Goal: Task Accomplishment & Management: Manage account settings

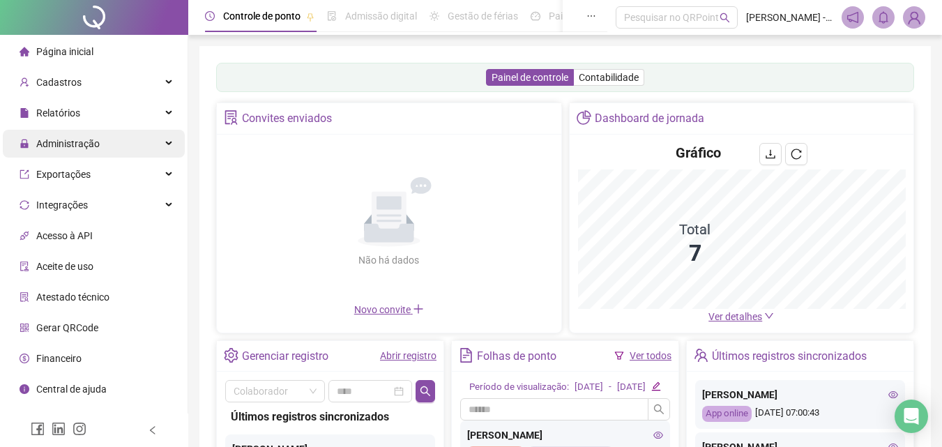
click at [55, 147] on span "Administração" at bounding box center [67, 143] width 63 height 11
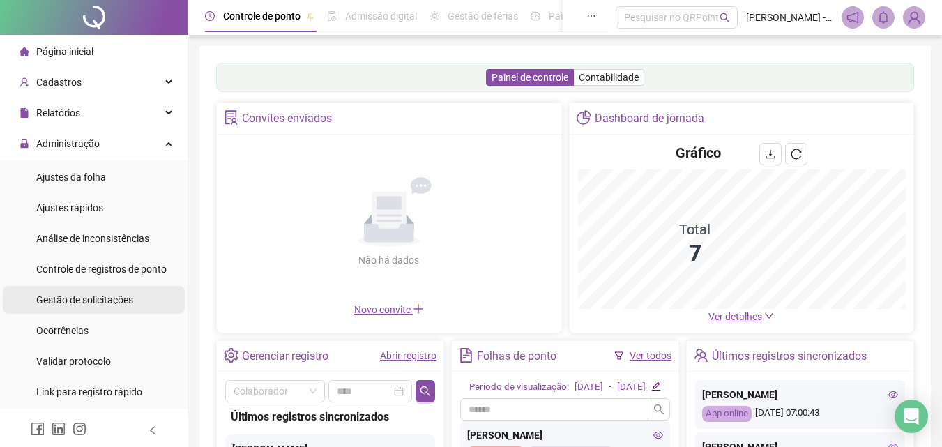
click at [103, 305] on span "Gestão de solicitações" at bounding box center [84, 299] width 97 height 11
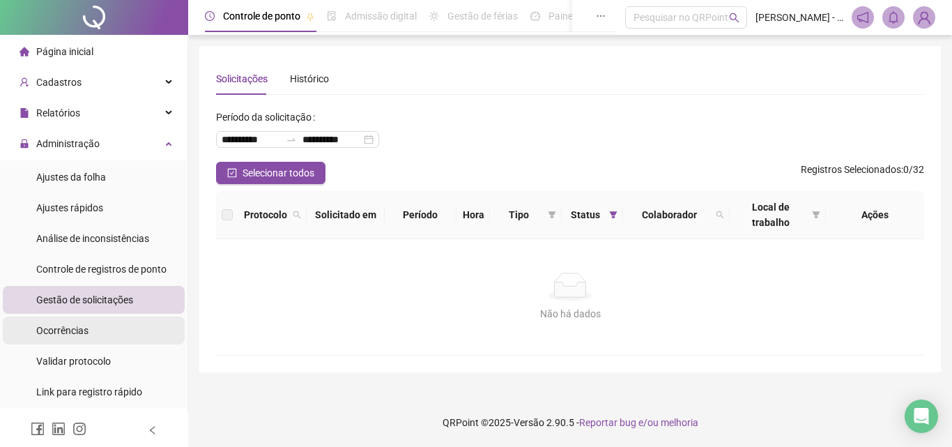
click at [102, 339] on li "Ocorrências" at bounding box center [94, 330] width 182 height 28
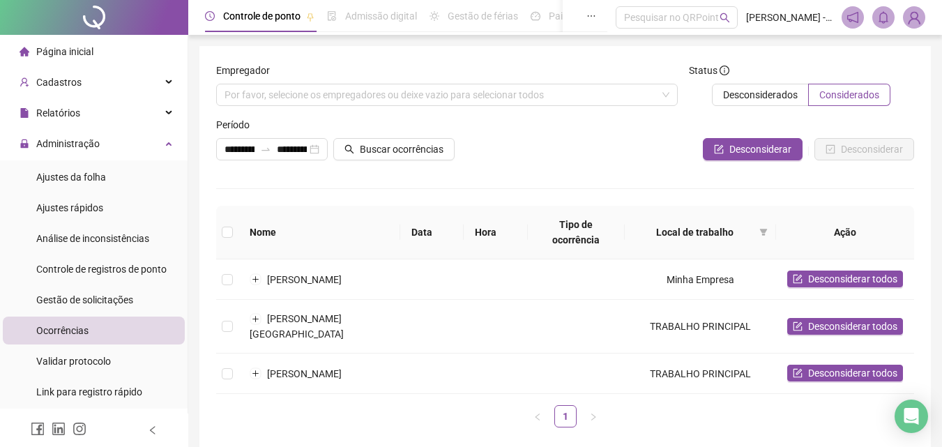
click at [233, 228] on th at bounding box center [227, 233] width 22 height 54
click at [233, 230] on th at bounding box center [227, 233] width 22 height 54
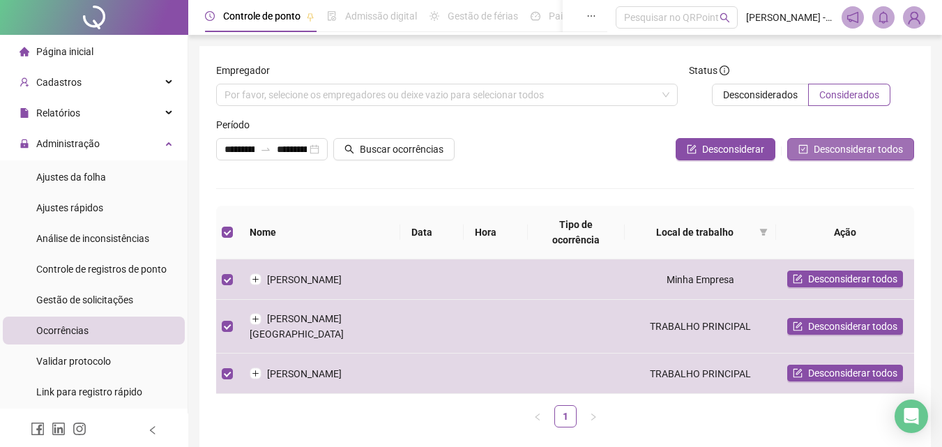
click at [831, 143] on span "Desconsiderar todos" at bounding box center [857, 148] width 89 height 15
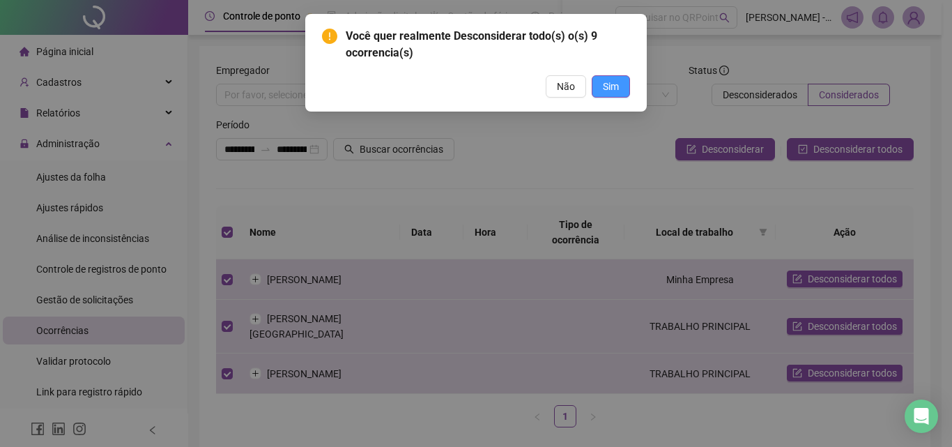
click at [622, 84] on button "Sim" at bounding box center [611, 86] width 38 height 22
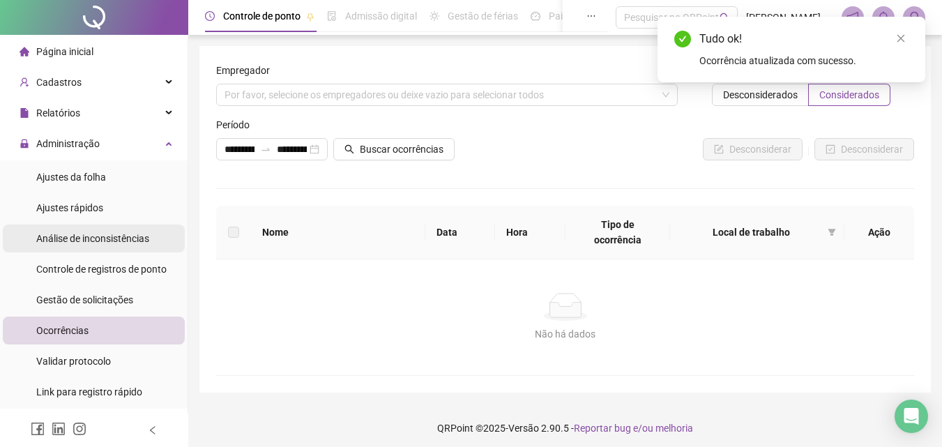
click at [130, 245] on div "Análise de inconsistências" at bounding box center [92, 238] width 113 height 28
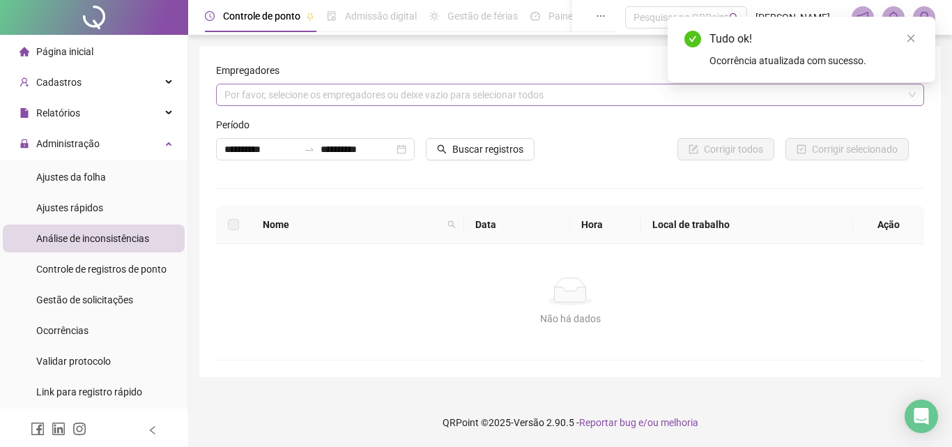
click at [289, 85] on div "Por favor, selecione os empregadores ou deixe vazio para selecionar todos" at bounding box center [570, 95] width 708 height 22
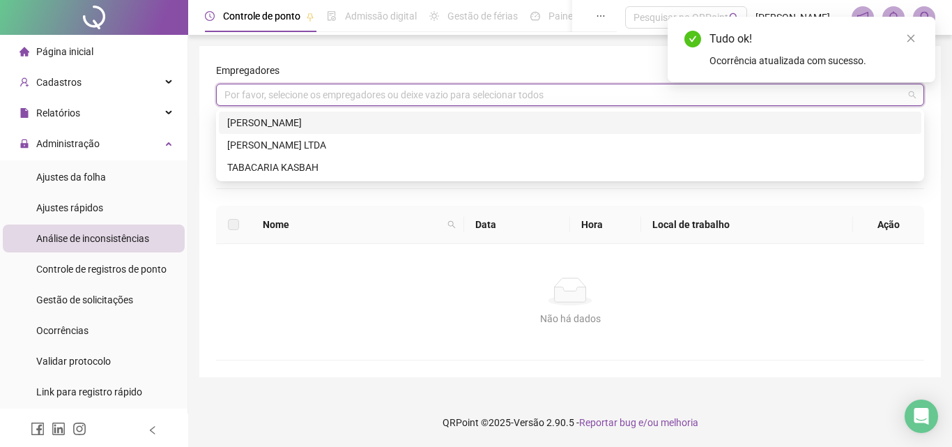
click at [302, 114] on div "[PERSON_NAME]" at bounding box center [570, 123] width 702 height 22
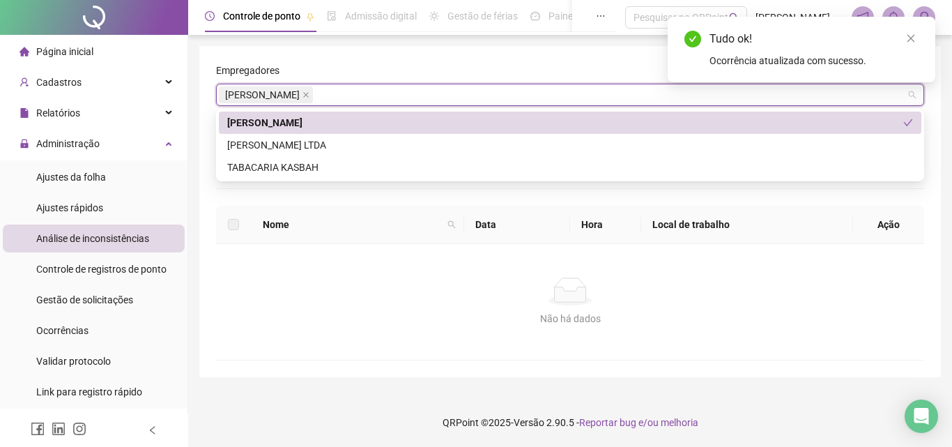
click at [312, 145] on div "[PERSON_NAME] LTDA" at bounding box center [570, 144] width 686 height 15
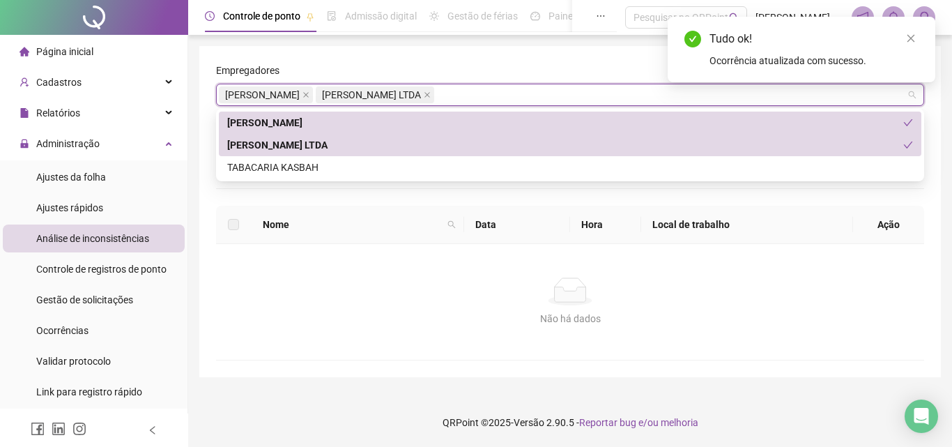
click at [400, 311] on div "Não há dados" at bounding box center [570, 318] width 675 height 15
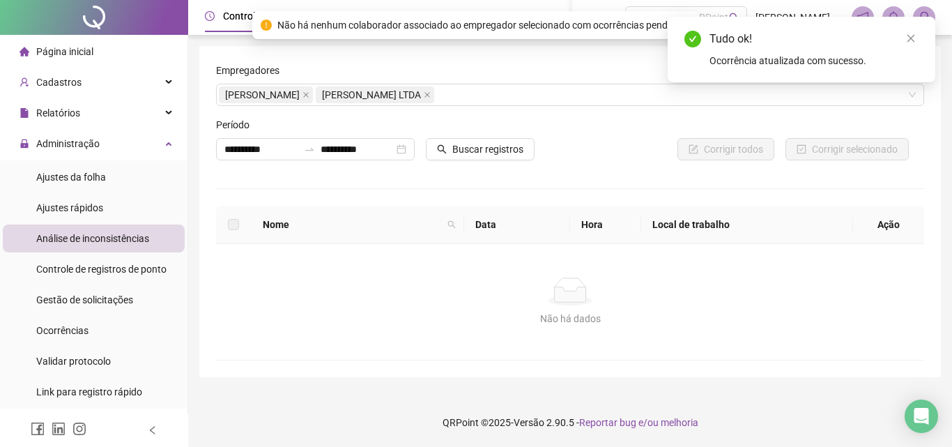
click at [493, 164] on div "Buscar registros" at bounding box center [480, 144] width 120 height 54
click at [493, 158] on button "Buscar registros" at bounding box center [480, 149] width 109 height 22
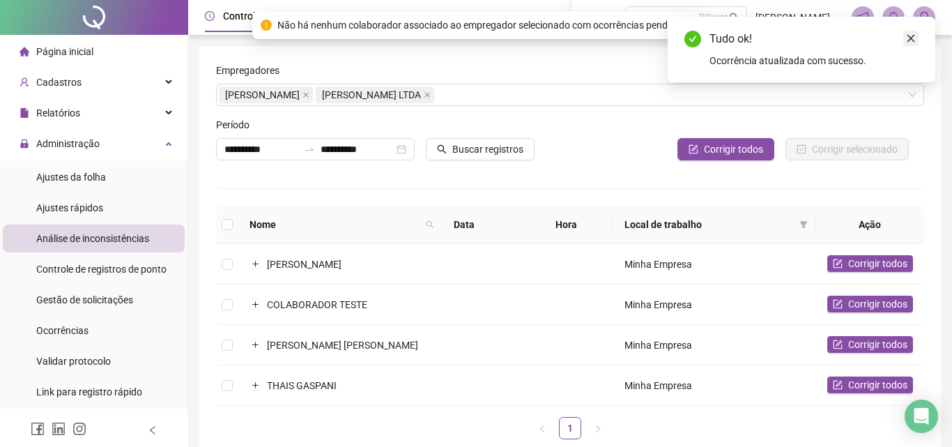
click at [914, 33] on link "Close" at bounding box center [910, 38] width 15 height 15
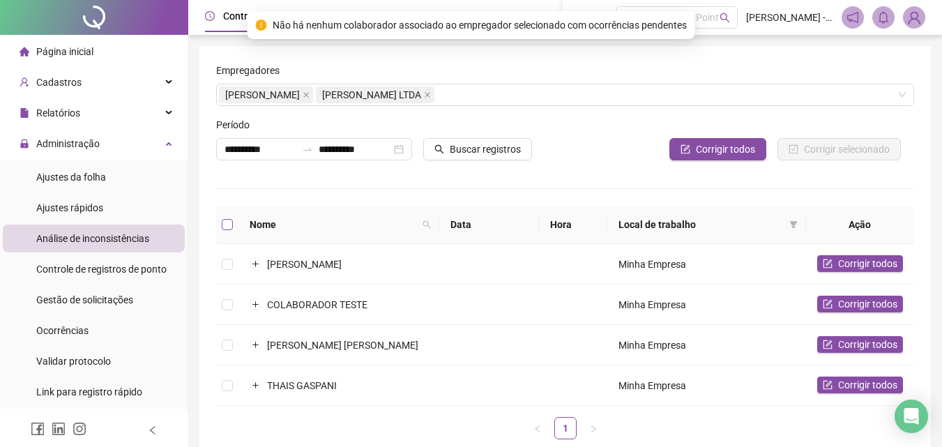
click at [229, 217] on label at bounding box center [227, 224] width 11 height 15
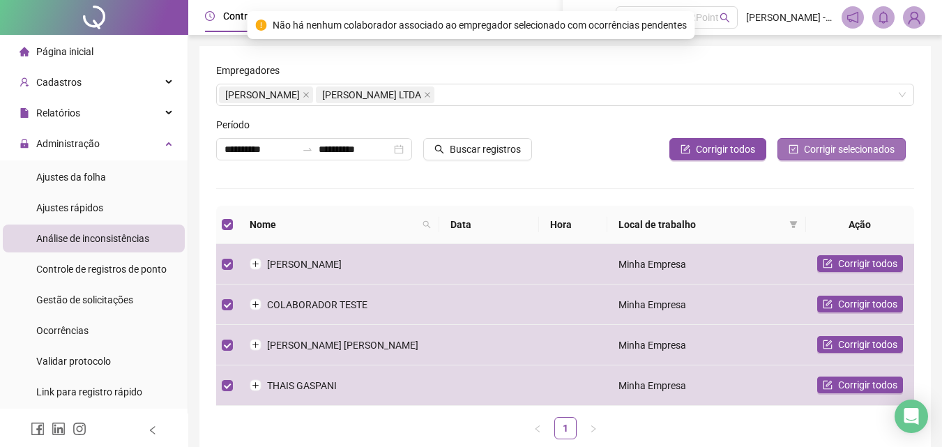
click at [799, 156] on button "Corrigir selecionados" at bounding box center [841, 149] width 128 height 22
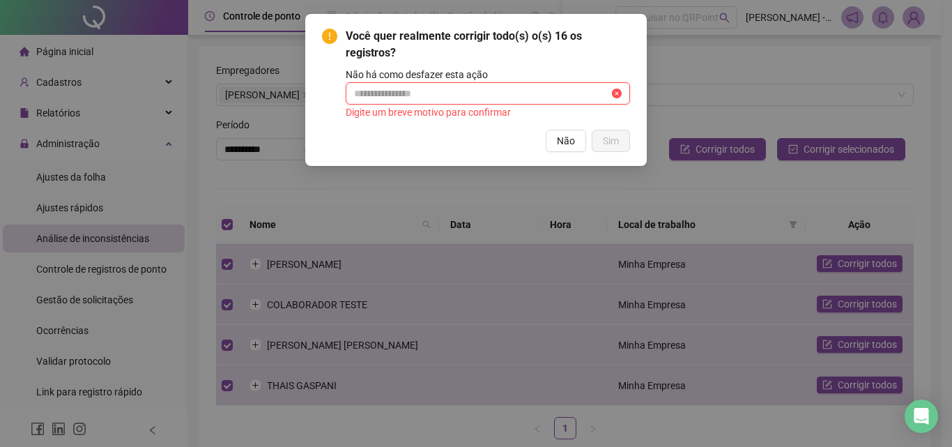
click at [465, 87] on input "text" at bounding box center [481, 93] width 255 height 15
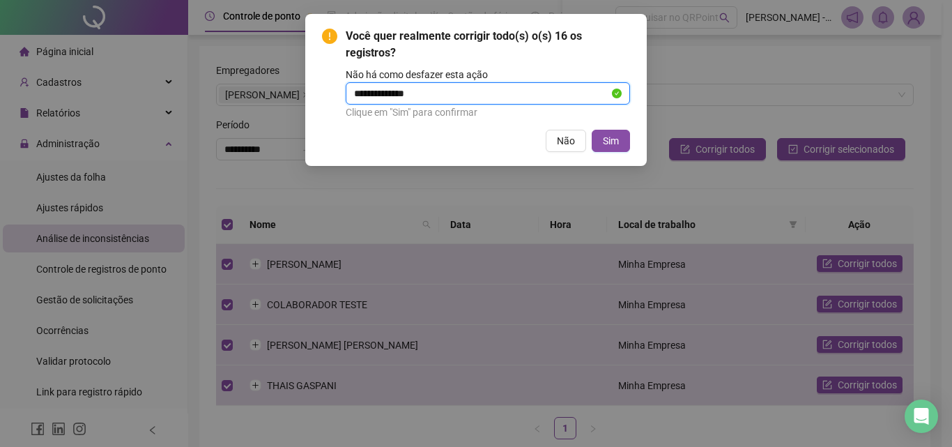
type input "**********"
click at [603, 150] on button "Sim" at bounding box center [611, 141] width 38 height 22
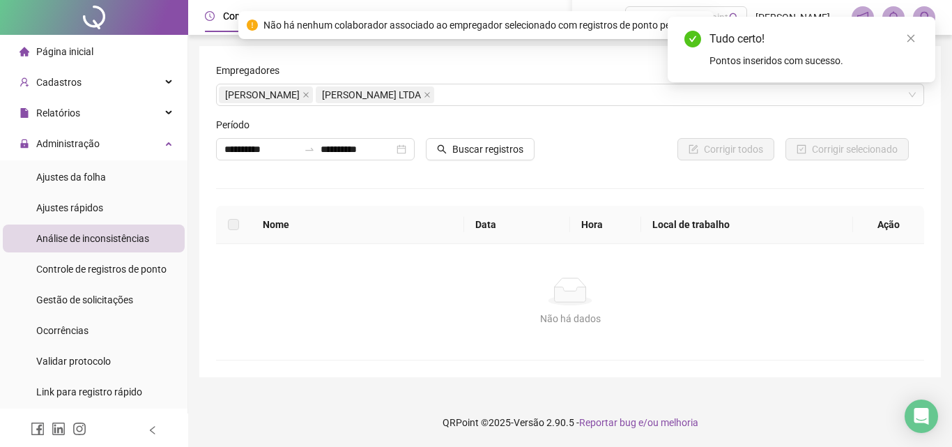
click at [135, 50] on li "Página inicial" at bounding box center [94, 52] width 182 height 28
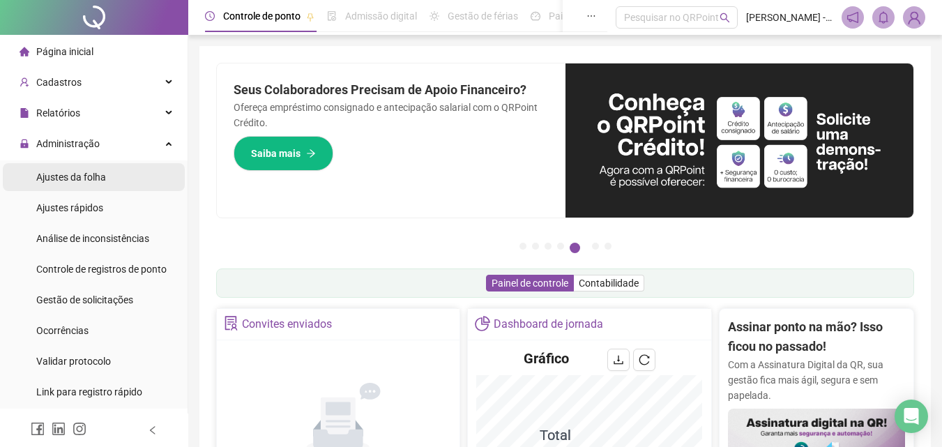
click at [117, 180] on li "Ajustes da folha" at bounding box center [94, 177] width 182 height 28
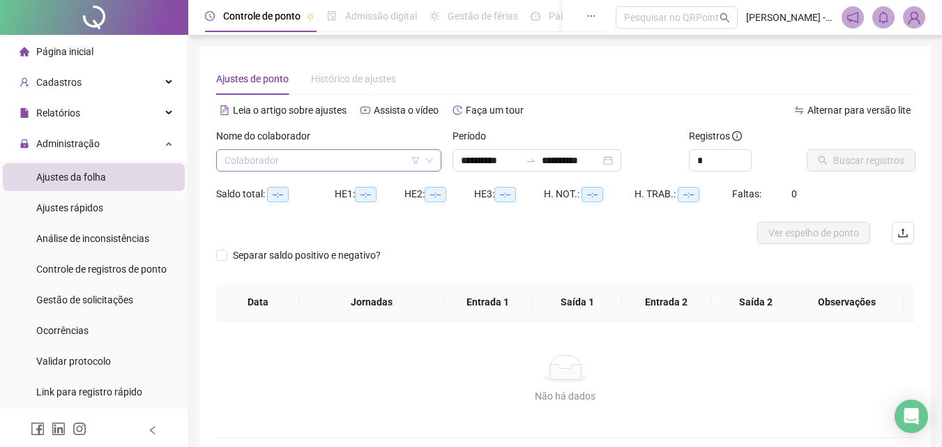
type input "**********"
click at [323, 167] on input "search" at bounding box center [322, 160] width 196 height 21
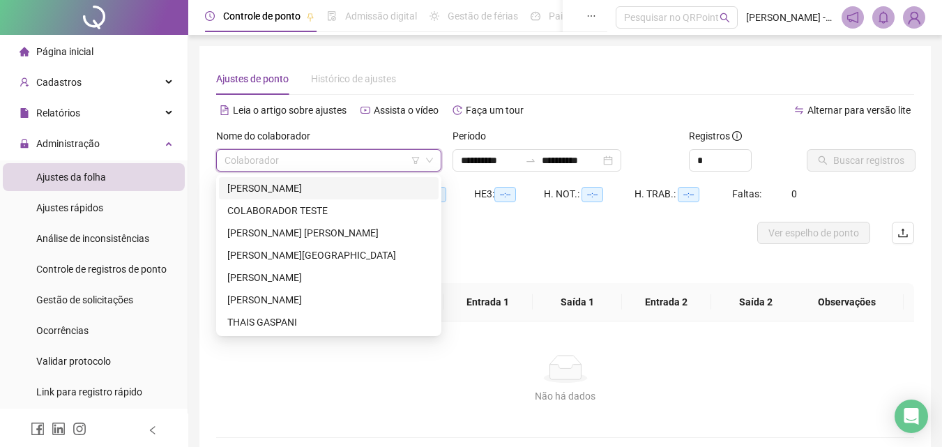
click at [302, 180] on div "[PERSON_NAME]" at bounding box center [328, 187] width 203 height 15
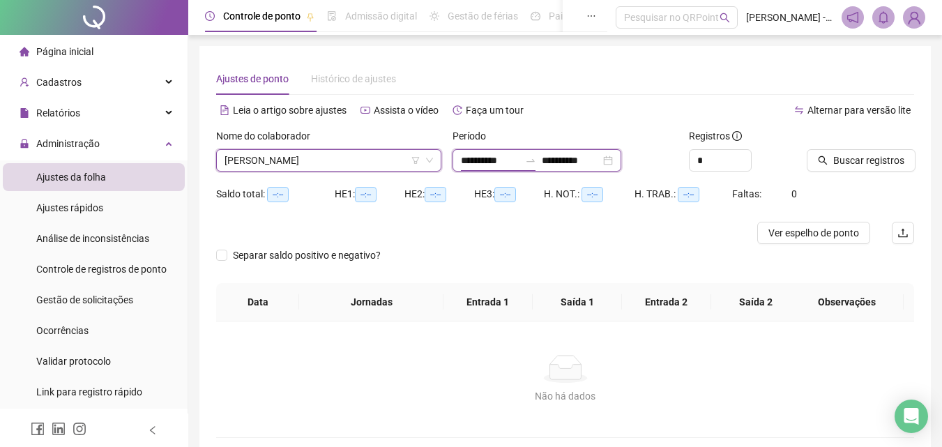
click at [467, 153] on input "**********" at bounding box center [490, 160] width 59 height 15
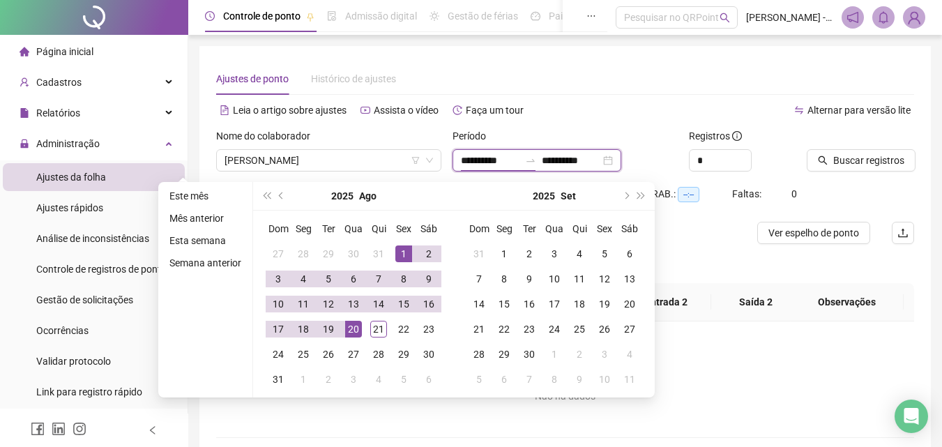
click at [467, 153] on input "**********" at bounding box center [490, 160] width 59 height 15
type input "**********"
drag, startPoint x: 398, startPoint y: 252, endPoint x: 379, endPoint y: 338, distance: 88.4
click at [399, 252] on div "1" at bounding box center [403, 253] width 17 height 17
type input "**********"
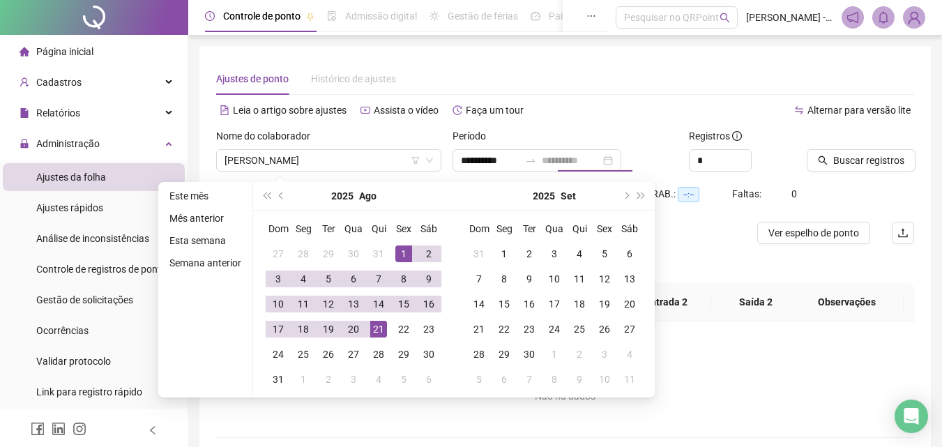
click at [378, 330] on div "21" at bounding box center [378, 329] width 17 height 17
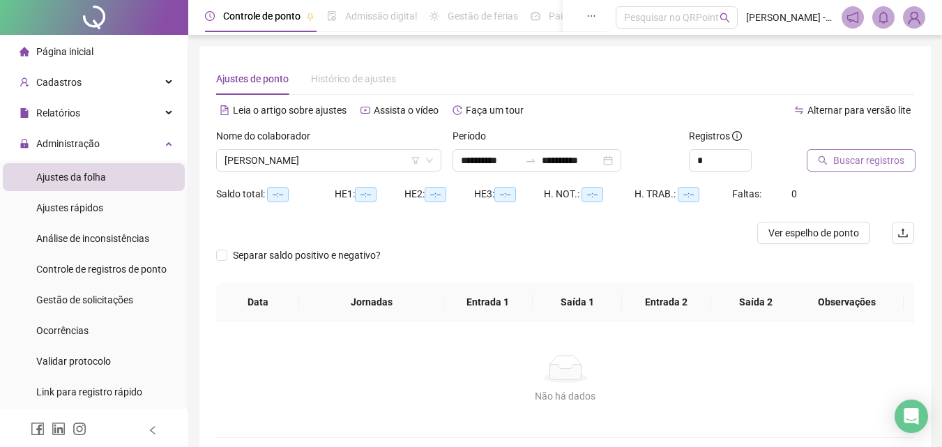
click at [843, 160] on span "Buscar registros" at bounding box center [868, 160] width 71 height 15
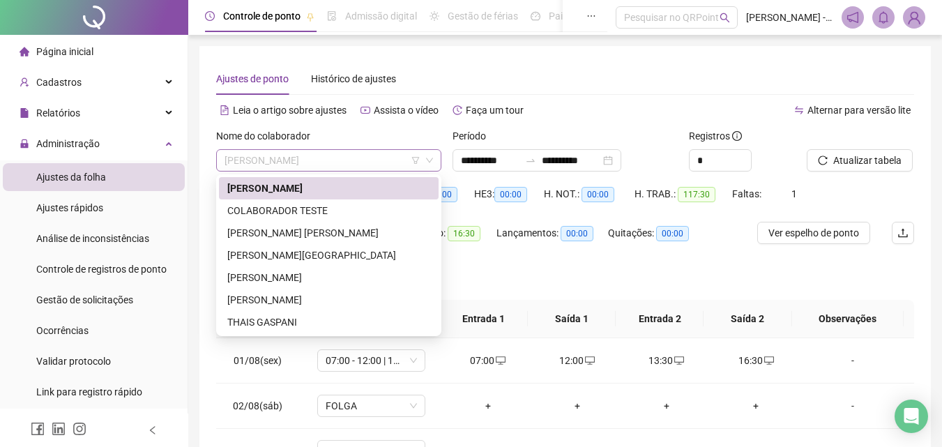
click at [310, 160] on span "[PERSON_NAME]" at bounding box center [328, 160] width 208 height 21
click at [305, 228] on div "[PERSON_NAME] [PERSON_NAME]" at bounding box center [328, 232] width 203 height 15
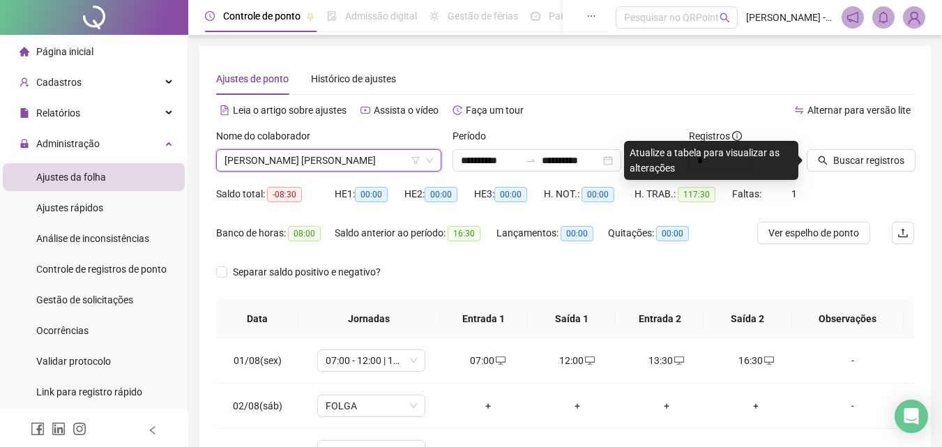
click at [833, 180] on div "Buscar registros" at bounding box center [860, 155] width 118 height 54
click at [834, 161] on span "Buscar registros" at bounding box center [868, 160] width 71 height 15
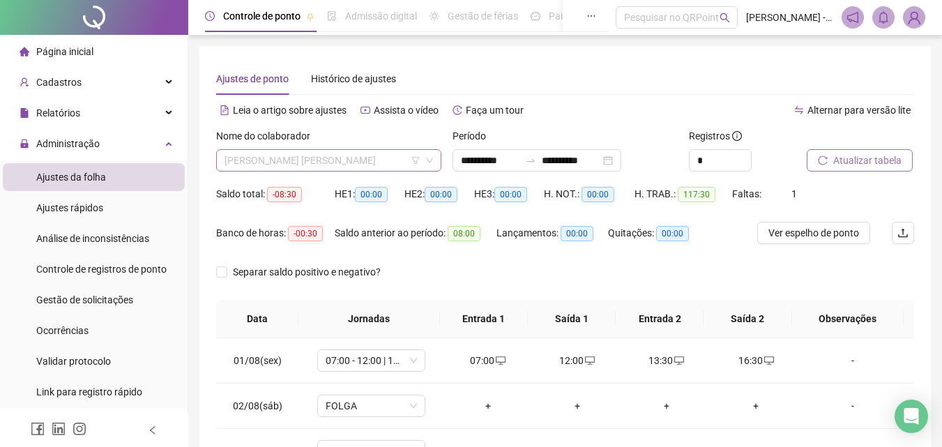
click at [314, 163] on span "[PERSON_NAME] [PERSON_NAME]" at bounding box center [328, 160] width 208 height 21
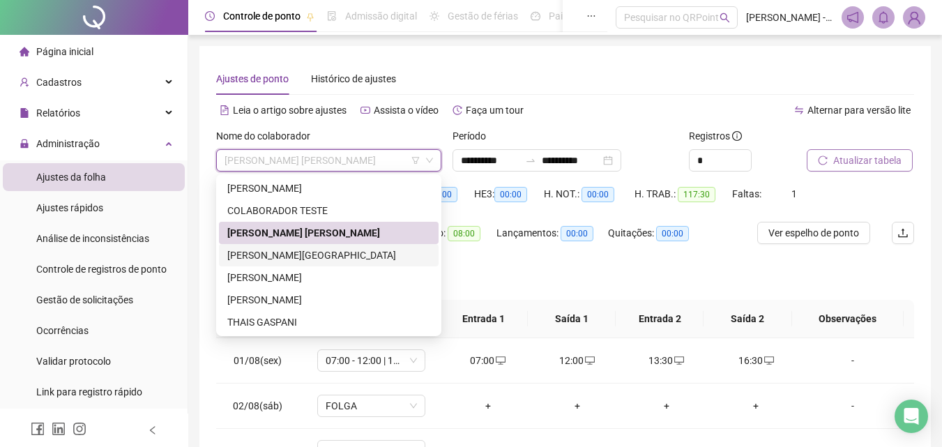
click at [286, 259] on div "[PERSON_NAME][GEOGRAPHIC_DATA]" at bounding box center [328, 254] width 203 height 15
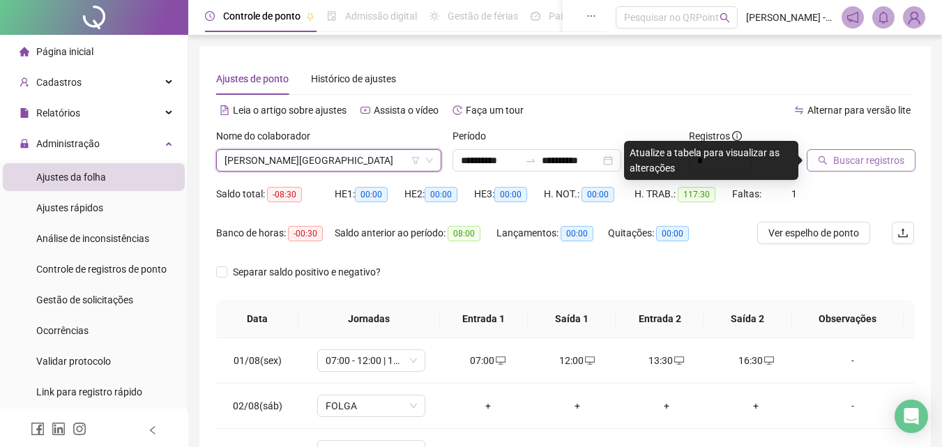
click at [842, 165] on span "Buscar registros" at bounding box center [868, 160] width 71 height 15
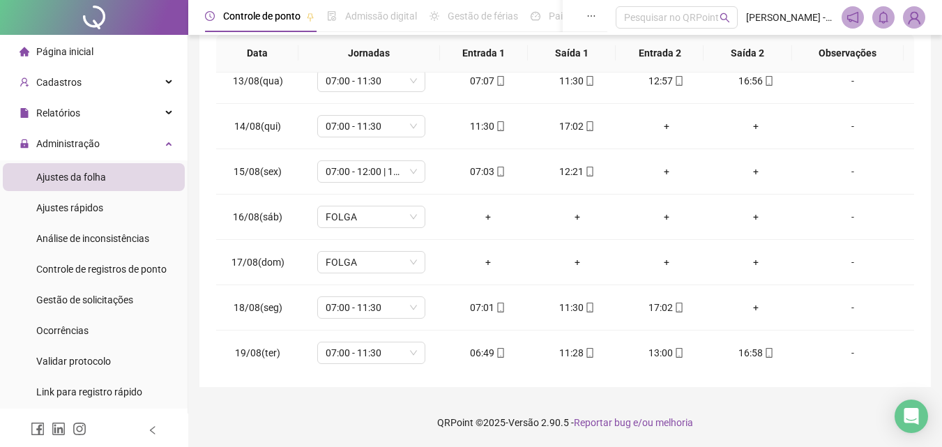
scroll to position [654, 0]
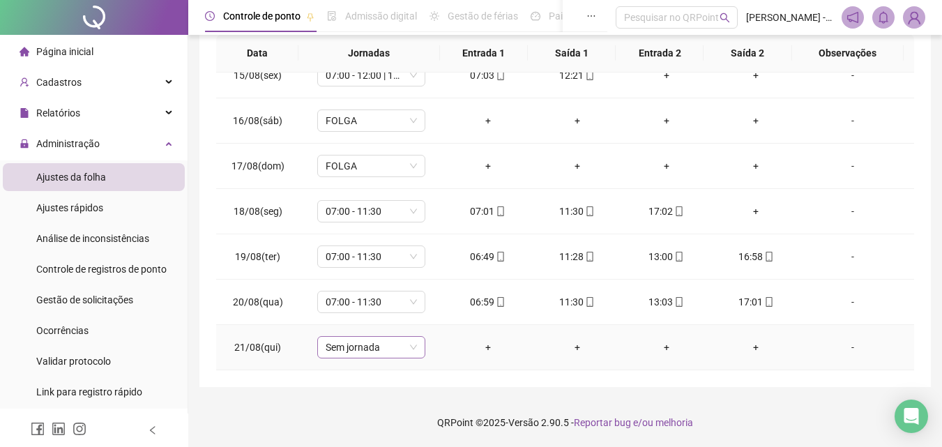
click at [404, 340] on span "Sem jornada" at bounding box center [370, 347] width 91 height 21
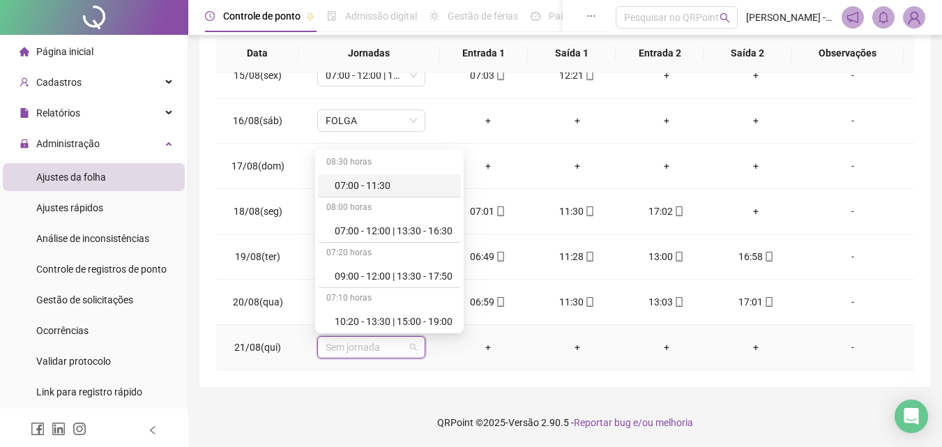
click at [411, 186] on div "07:00 - 11:30" at bounding box center [394, 185] width 118 height 15
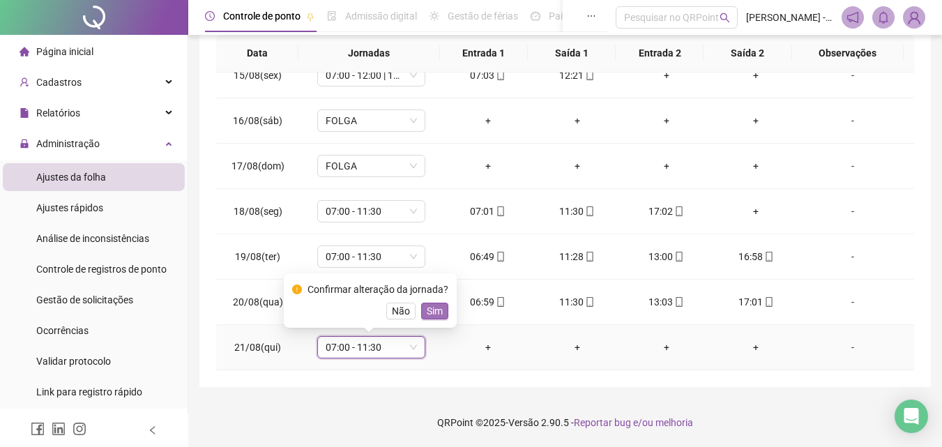
click at [432, 311] on span "Sim" at bounding box center [435, 310] width 16 height 15
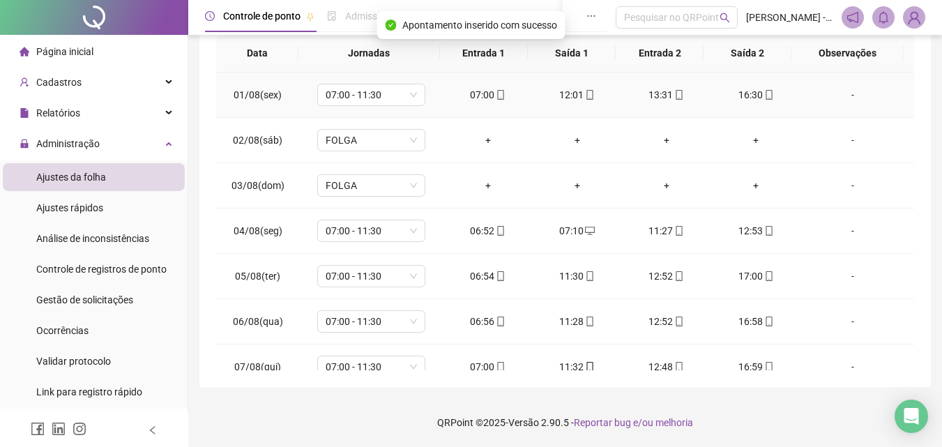
scroll to position [0, 0]
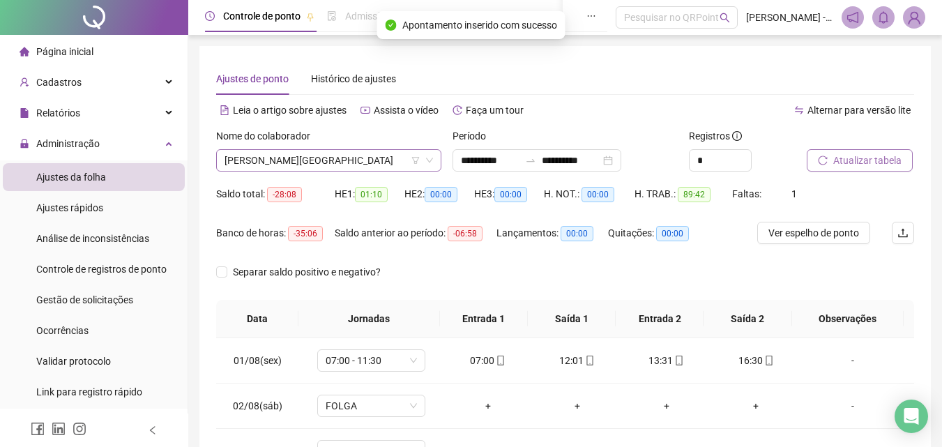
click at [288, 158] on span "[PERSON_NAME][GEOGRAPHIC_DATA]" at bounding box center [328, 160] width 208 height 21
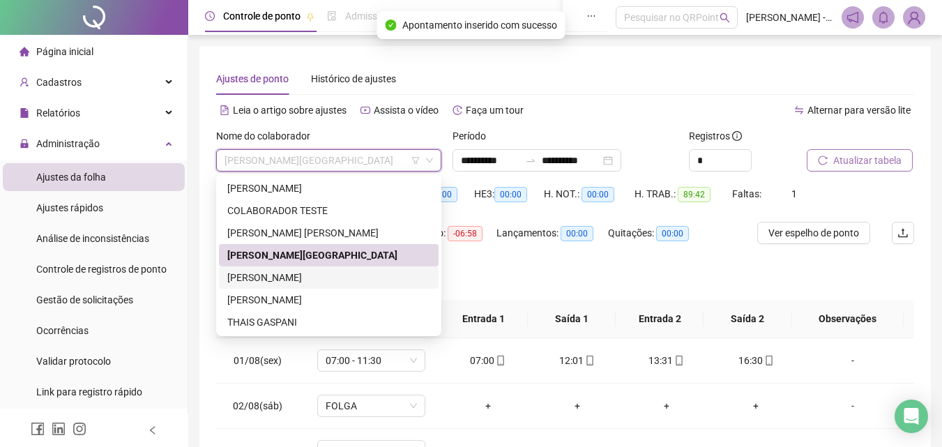
click at [305, 274] on div "[PERSON_NAME]" at bounding box center [328, 277] width 203 height 15
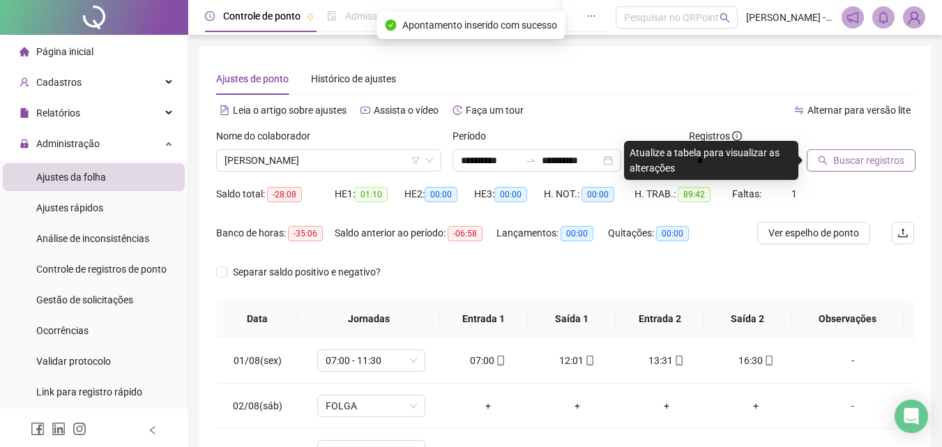
click at [904, 160] on button "Buscar registros" at bounding box center [860, 160] width 109 height 22
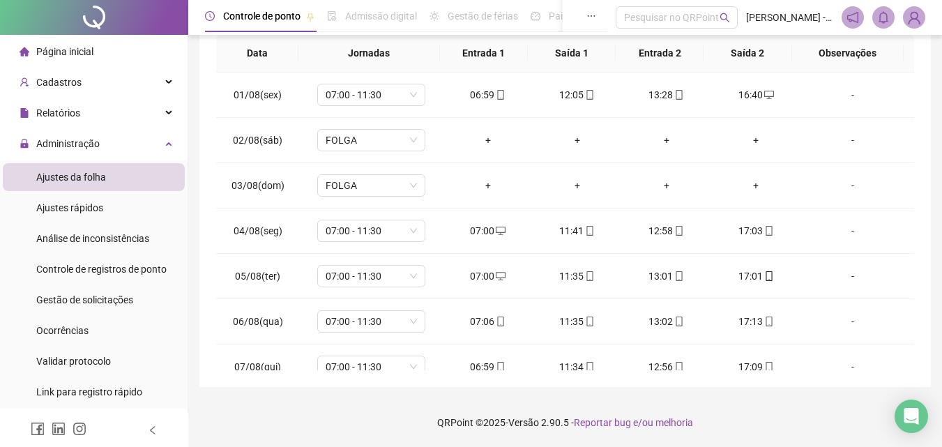
scroll to position [654, 0]
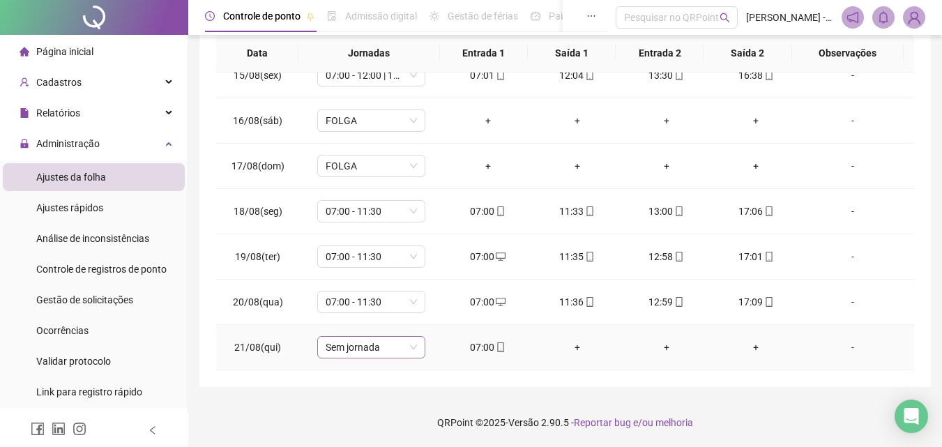
click at [406, 342] on span "Sem jornada" at bounding box center [370, 347] width 91 height 21
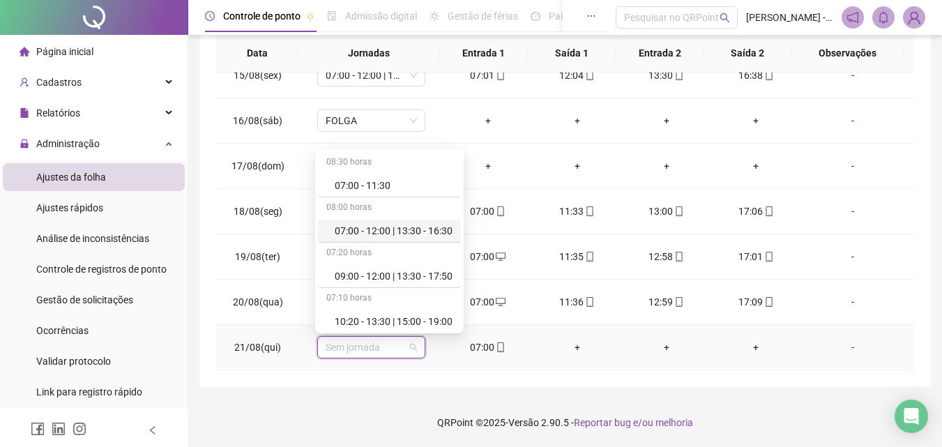
click at [378, 181] on div "07:00 - 11:30" at bounding box center [394, 185] width 118 height 15
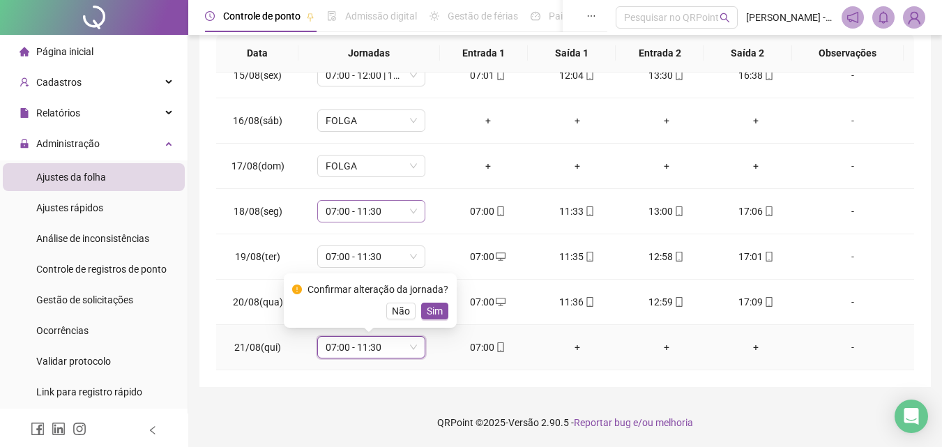
drag, startPoint x: 439, startPoint y: 316, endPoint x: 380, endPoint y: 220, distance: 113.5
click at [439, 316] on span "Sim" at bounding box center [435, 310] width 16 height 15
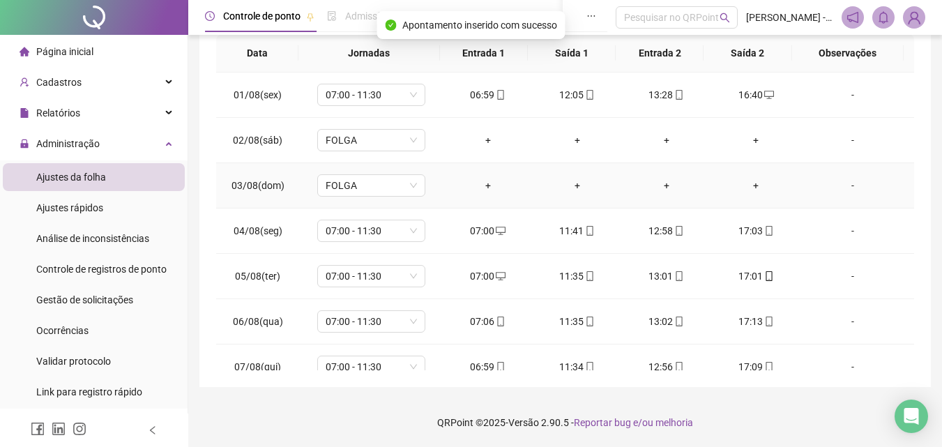
scroll to position [0, 0]
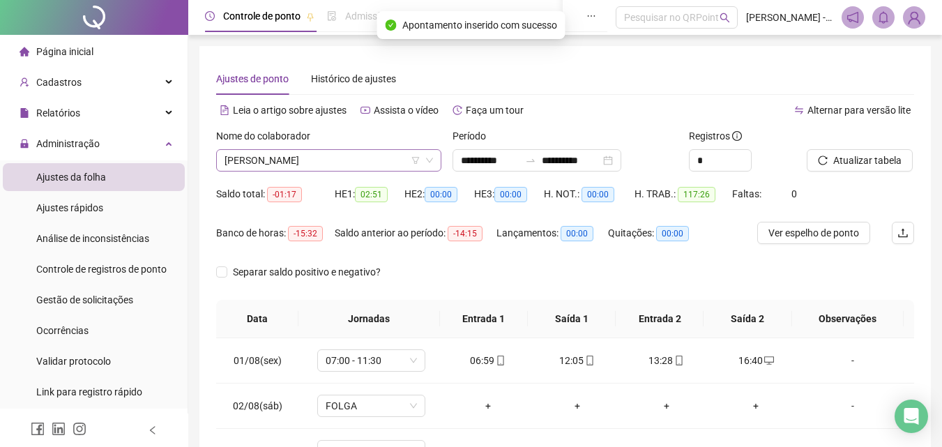
click at [322, 162] on span "[PERSON_NAME]" at bounding box center [328, 160] width 208 height 21
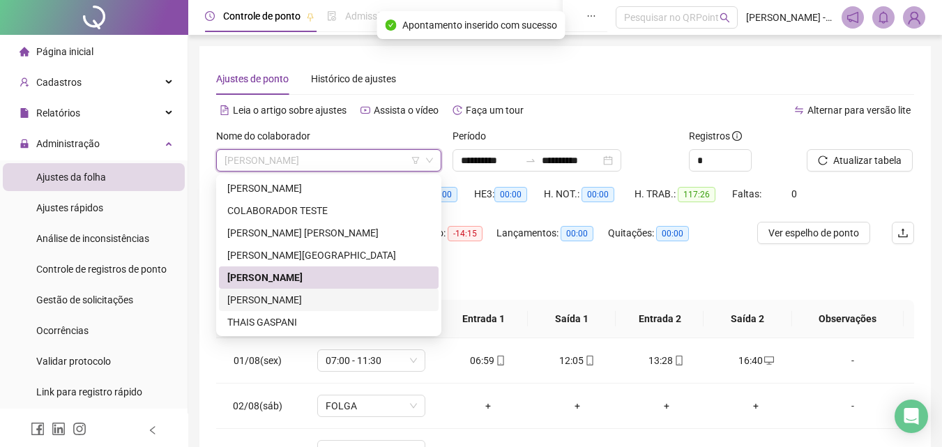
click at [353, 300] on div "[PERSON_NAME]" at bounding box center [328, 299] width 203 height 15
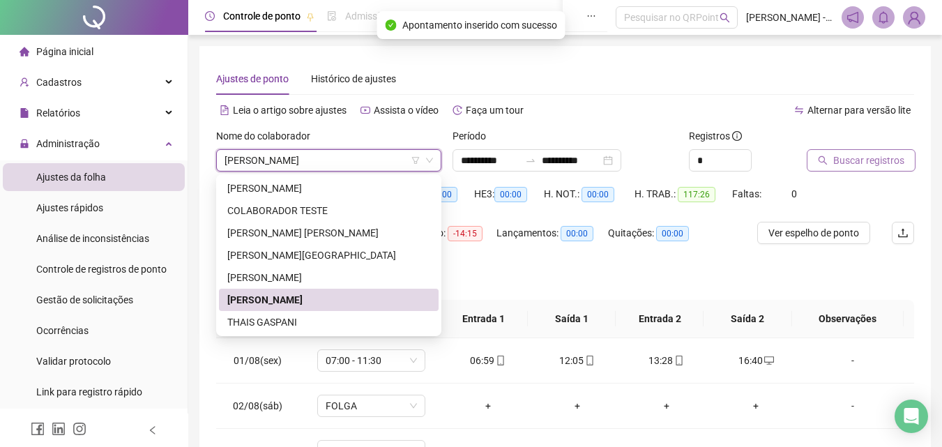
click at [827, 159] on icon "search" at bounding box center [822, 160] width 10 height 10
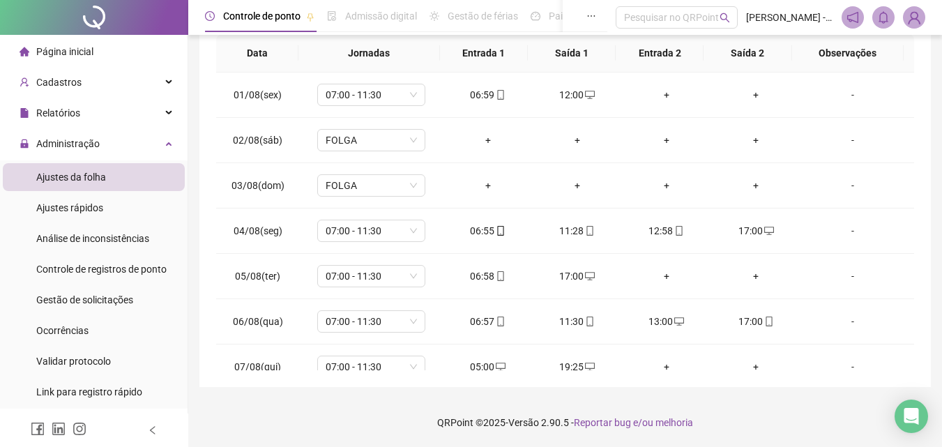
scroll to position [654, 0]
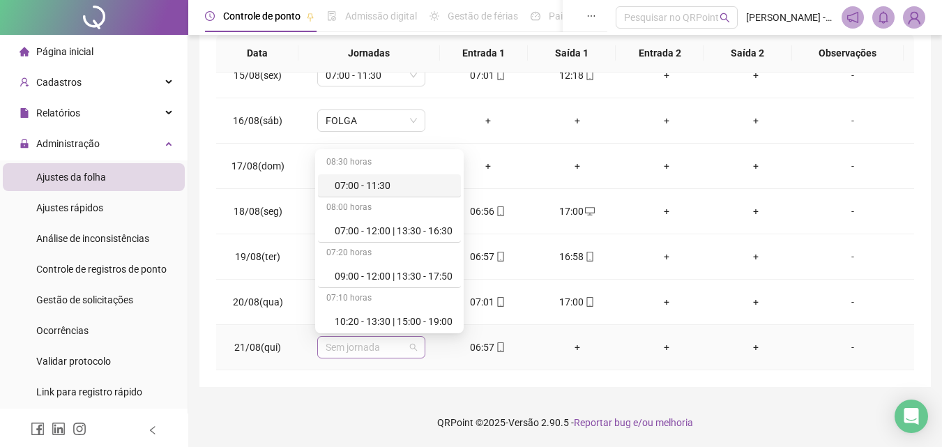
click at [399, 341] on span "Sem jornada" at bounding box center [370, 347] width 91 height 21
click at [367, 196] on div "07:00 - 11:30" at bounding box center [389, 185] width 143 height 23
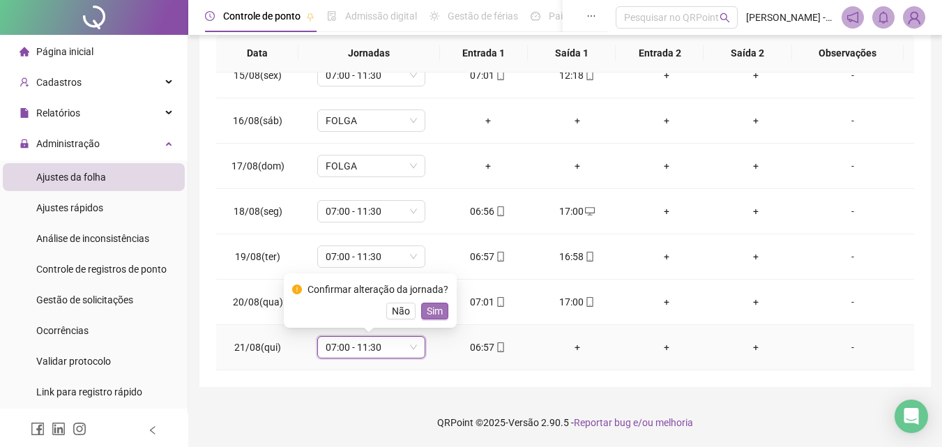
click at [440, 302] on button "Sim" at bounding box center [434, 310] width 27 height 17
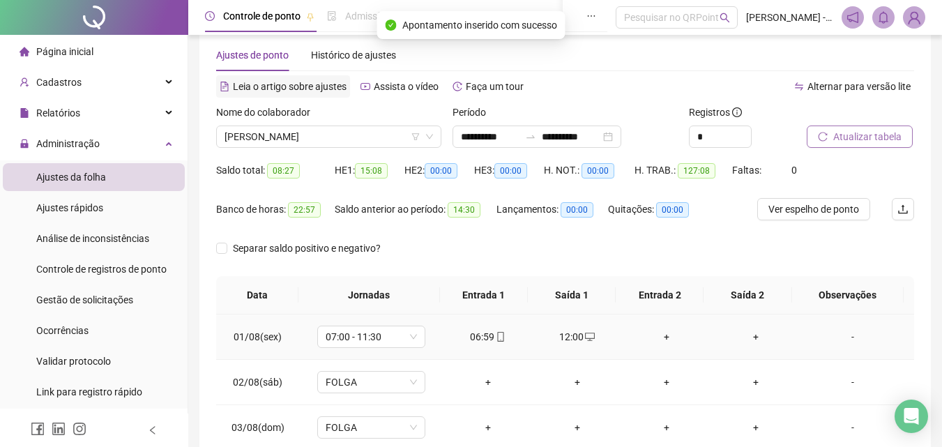
scroll to position [0, 0]
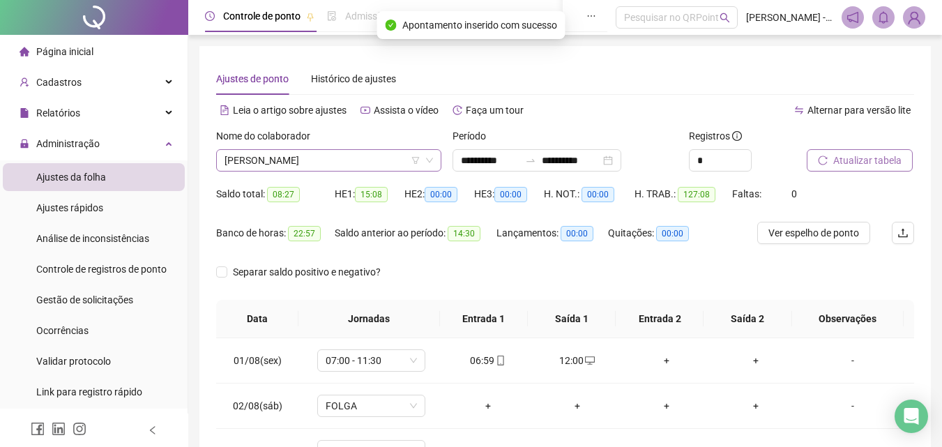
click at [348, 158] on span "[PERSON_NAME]" at bounding box center [328, 160] width 208 height 21
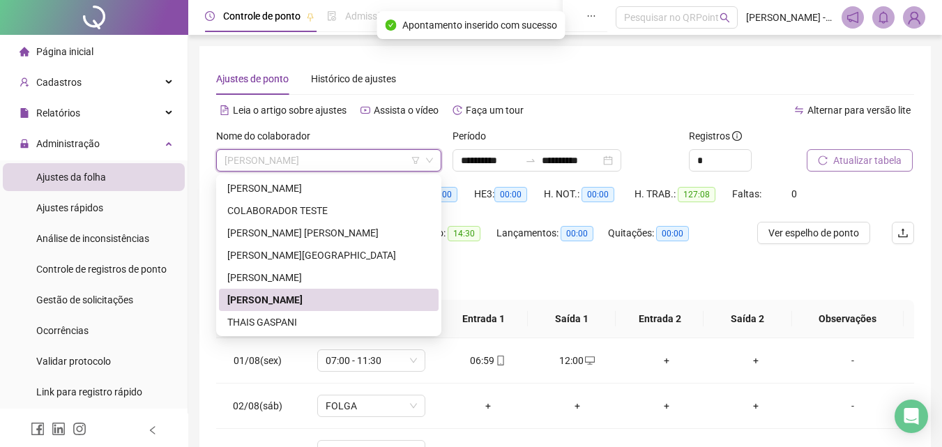
click at [374, 309] on div "[PERSON_NAME]" at bounding box center [329, 300] width 220 height 22
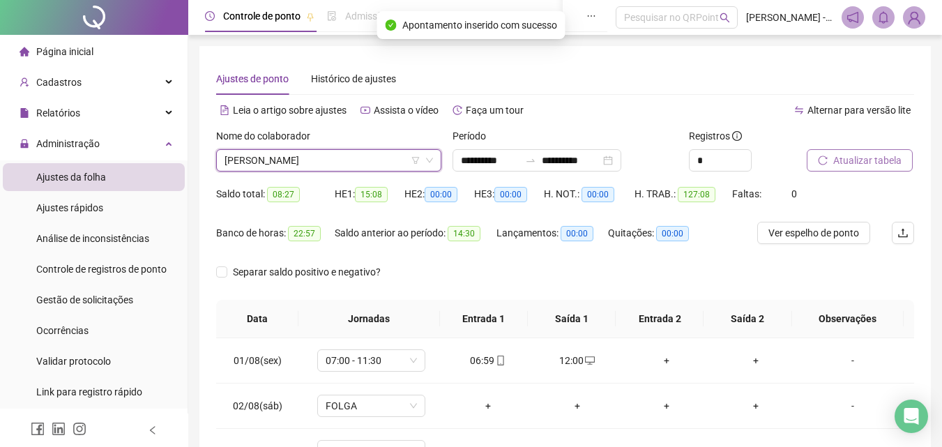
click at [353, 152] on span "[PERSON_NAME]" at bounding box center [328, 160] width 208 height 21
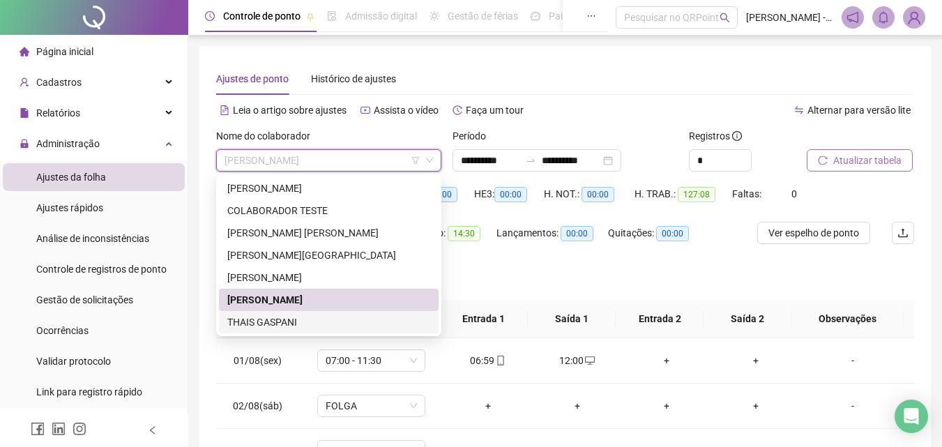
click at [348, 319] on div "THAIS GASPANI" at bounding box center [328, 321] width 203 height 15
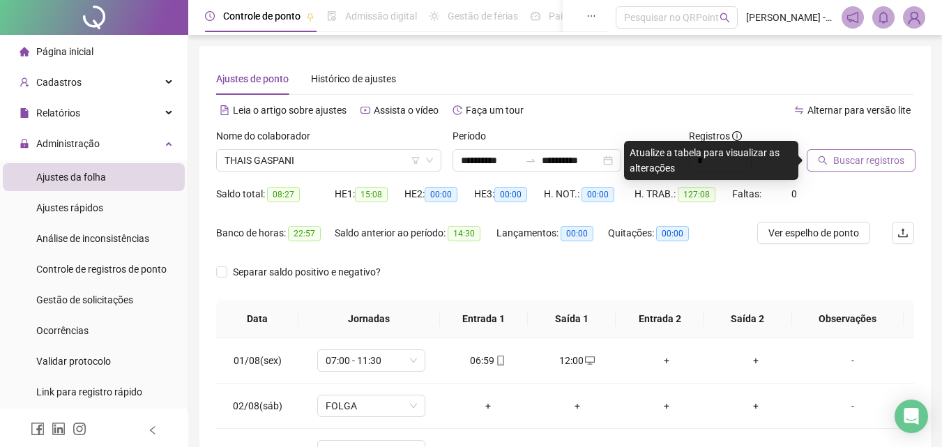
click at [896, 155] on span "Buscar registros" at bounding box center [868, 160] width 71 height 15
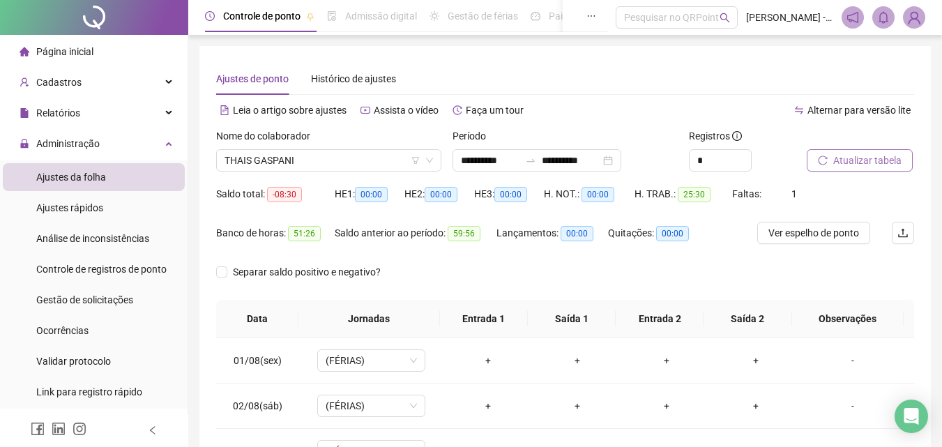
click at [123, 49] on li "Página inicial" at bounding box center [94, 52] width 182 height 28
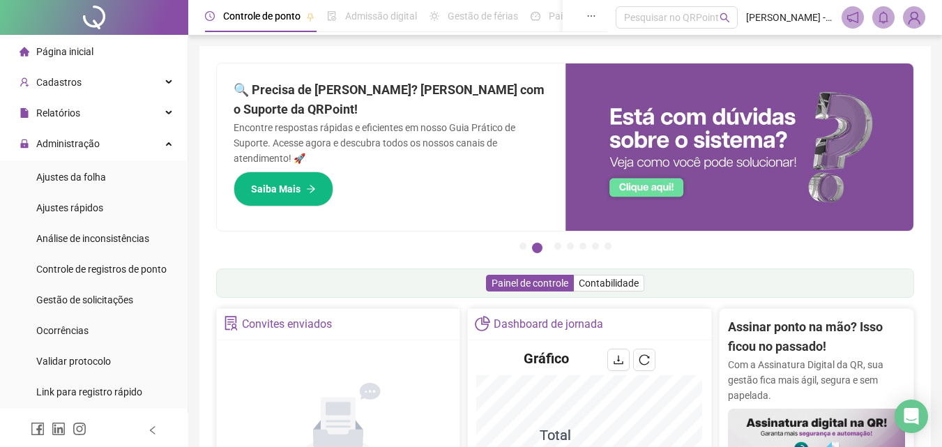
click at [938, 89] on div "Controle [PERSON_NAME] Admissão digital Gestão de férias Painel do DP Folha de …" at bounding box center [564, 453] width 753 height 907
click at [935, 86] on div "Controle [PERSON_NAME] Admissão digital Gestão de férias Painel do DP Folha de …" at bounding box center [564, 453] width 753 height 907
click at [932, 86] on div "Controle [PERSON_NAME] Admissão digital Gestão de férias Painel do DP Folha de …" at bounding box center [564, 453] width 753 height 907
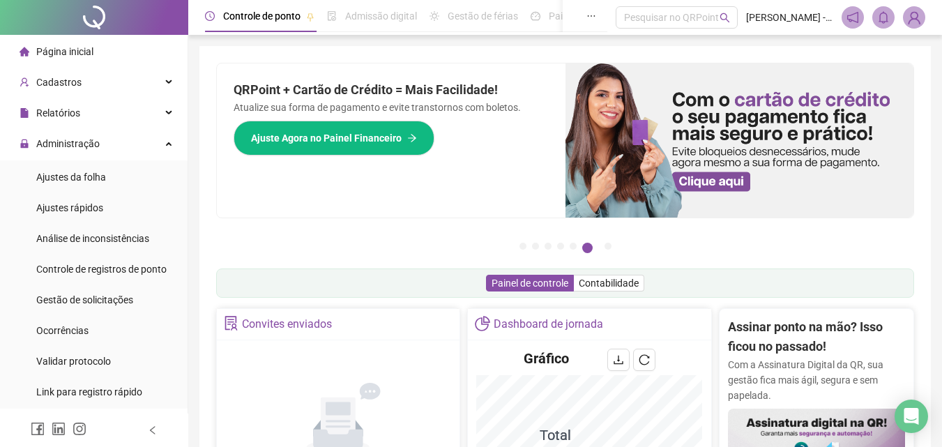
click at [120, 52] on li "Página inicial" at bounding box center [94, 52] width 182 height 28
click at [75, 53] on span "Página inicial" at bounding box center [64, 51] width 57 height 11
click at [118, 171] on li "Ajustes da folha" at bounding box center [94, 177] width 182 height 28
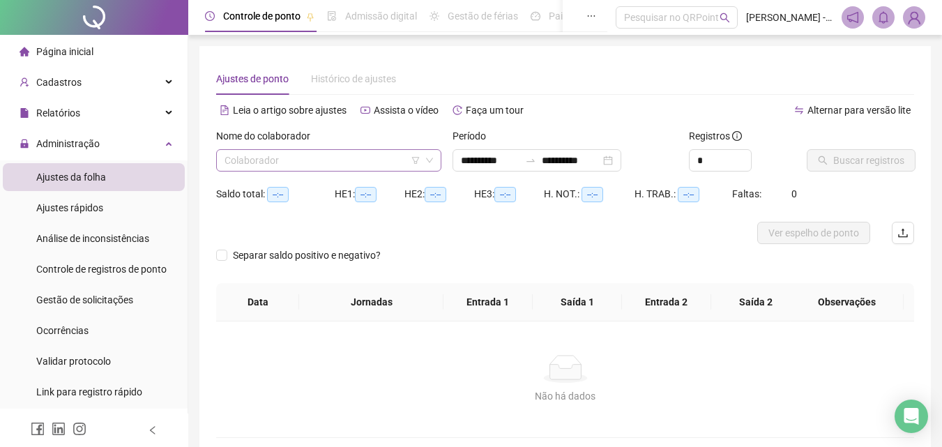
type input "**********"
click at [377, 162] on input "search" at bounding box center [322, 160] width 196 height 21
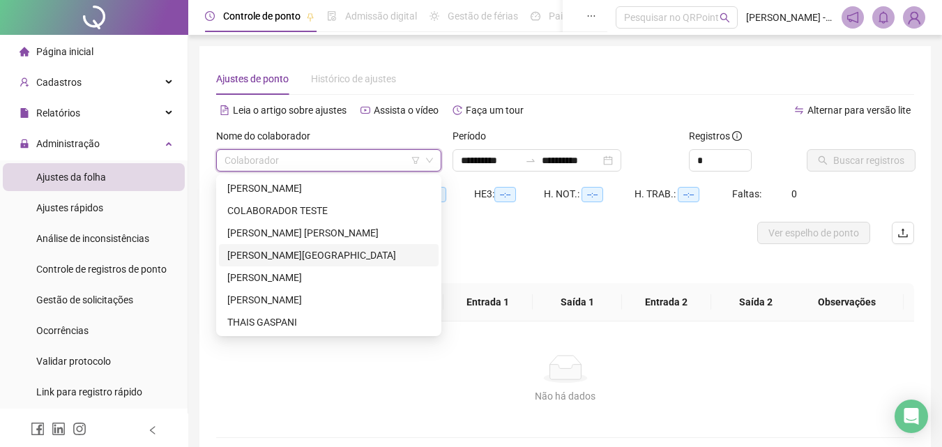
click at [324, 257] on div "[PERSON_NAME][GEOGRAPHIC_DATA]" at bounding box center [328, 254] width 203 height 15
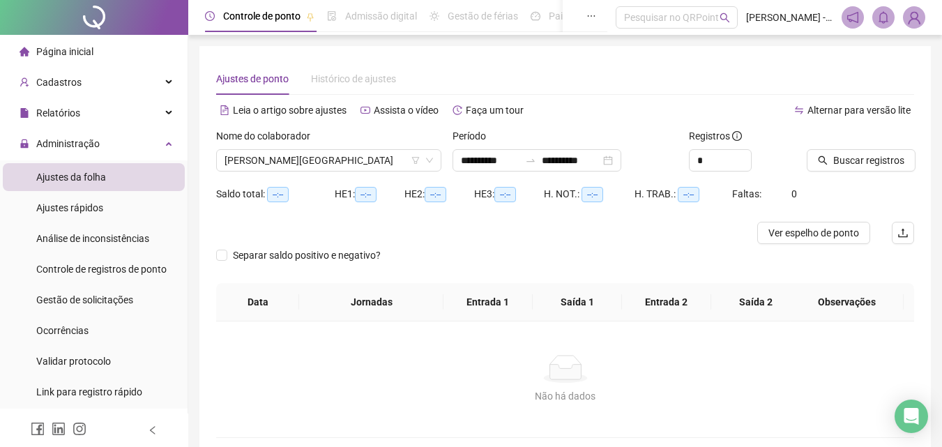
click at [80, 48] on span "Página inicial" at bounding box center [64, 51] width 57 height 11
